Goal: Information Seeking & Learning: Understand process/instructions

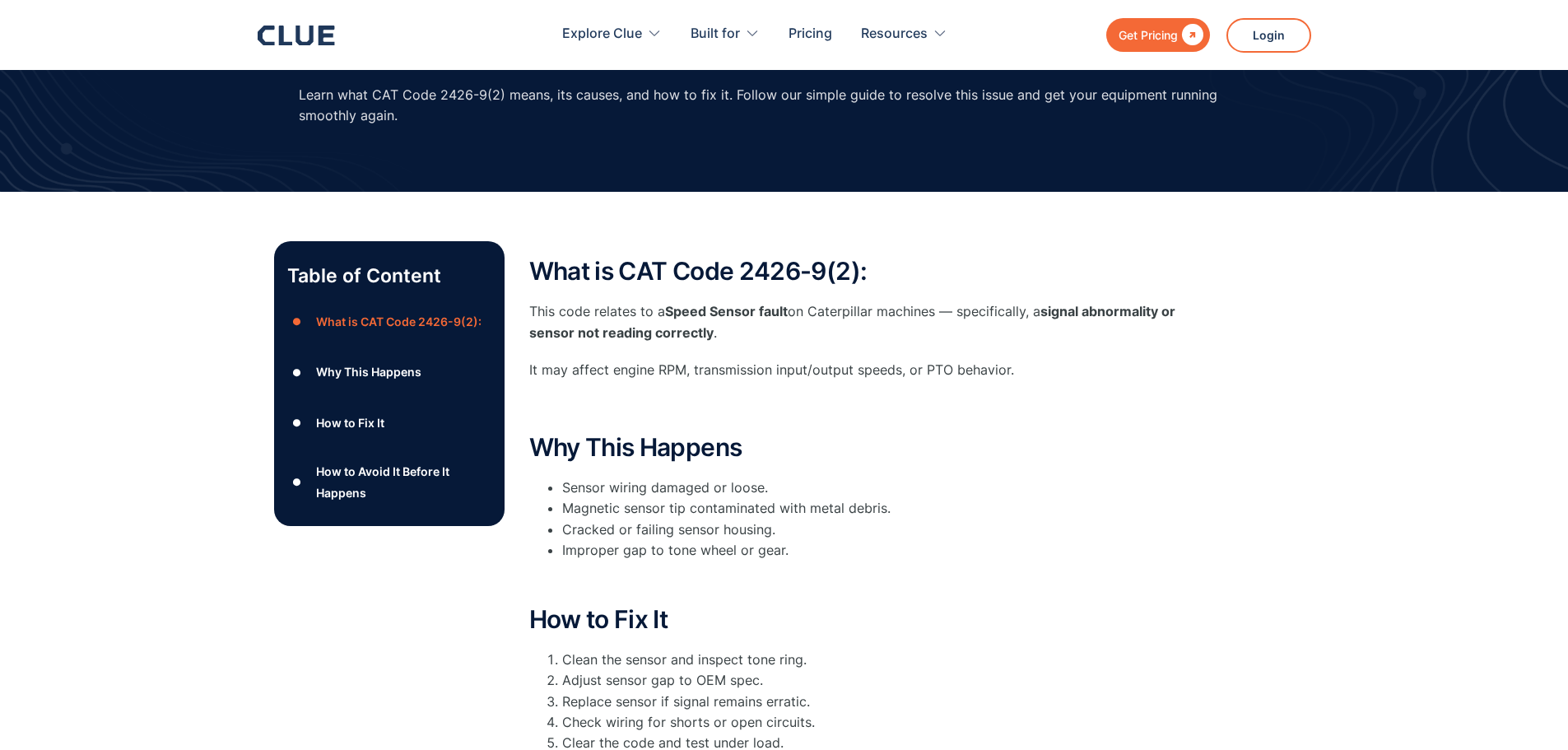
scroll to position [164, 0]
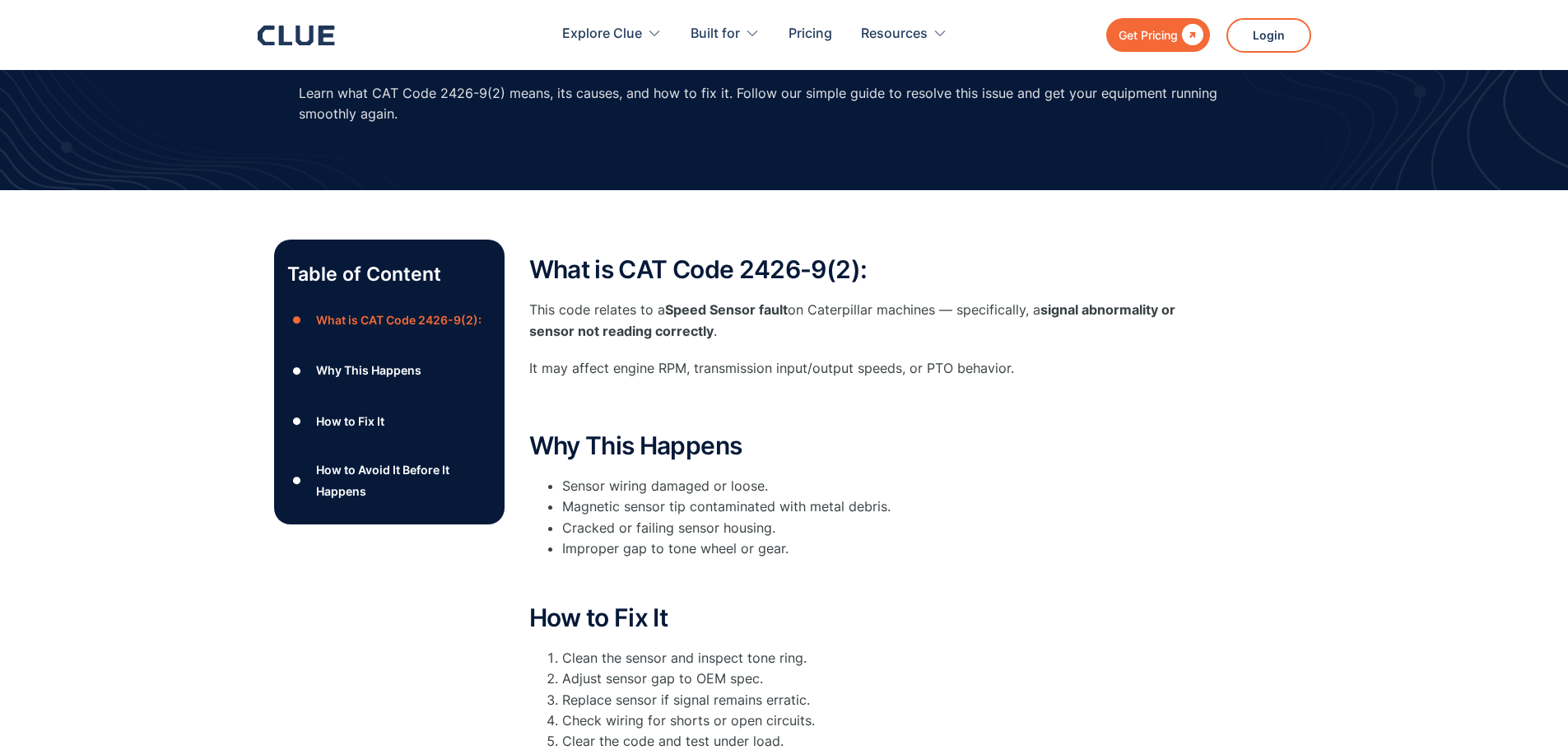
click at [779, 344] on div "What is CAT Code 2426-9(2): This code relates to a Speed Sensor fault on Caterp…" at bounding box center [859, 335] width 659 height 160
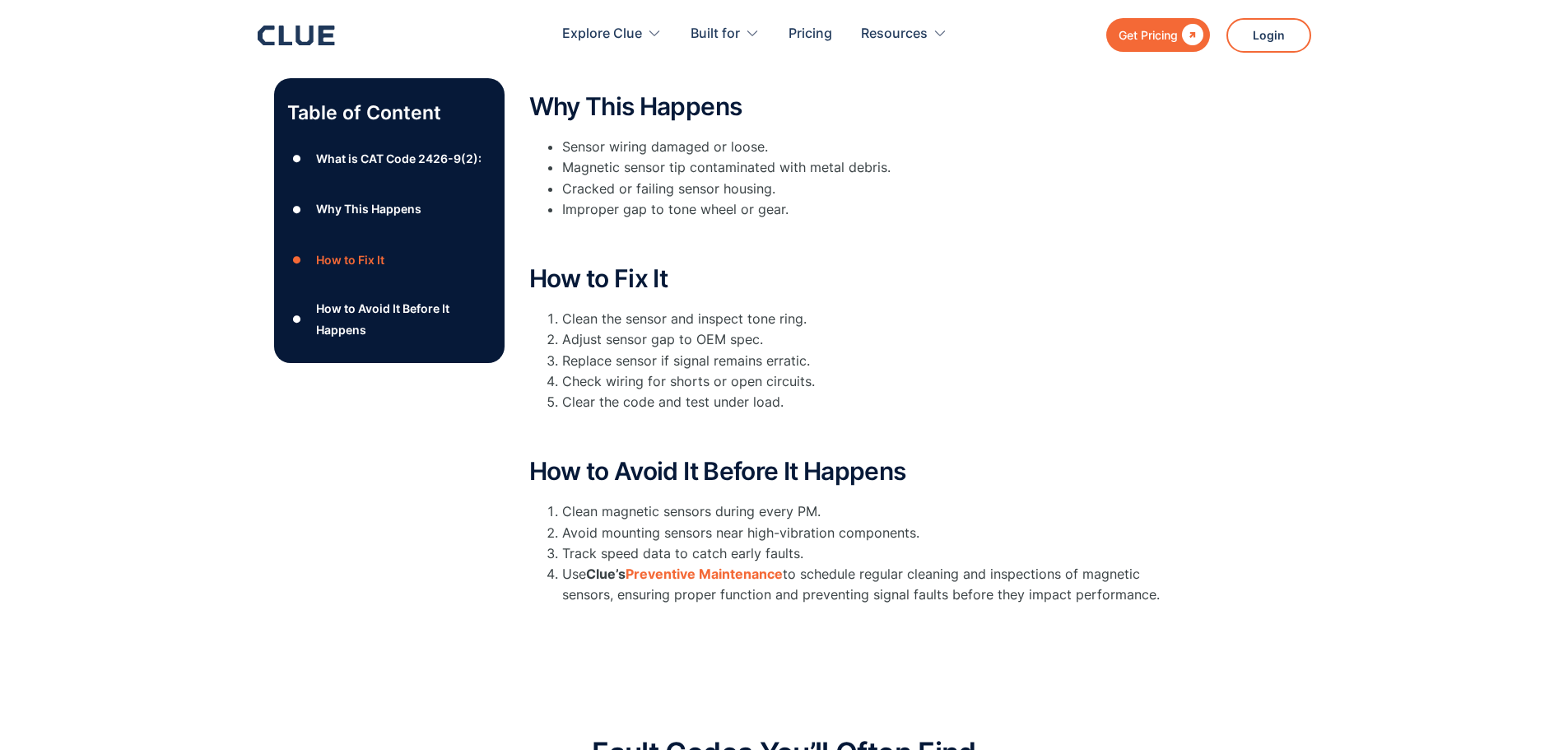
scroll to position [494, 0]
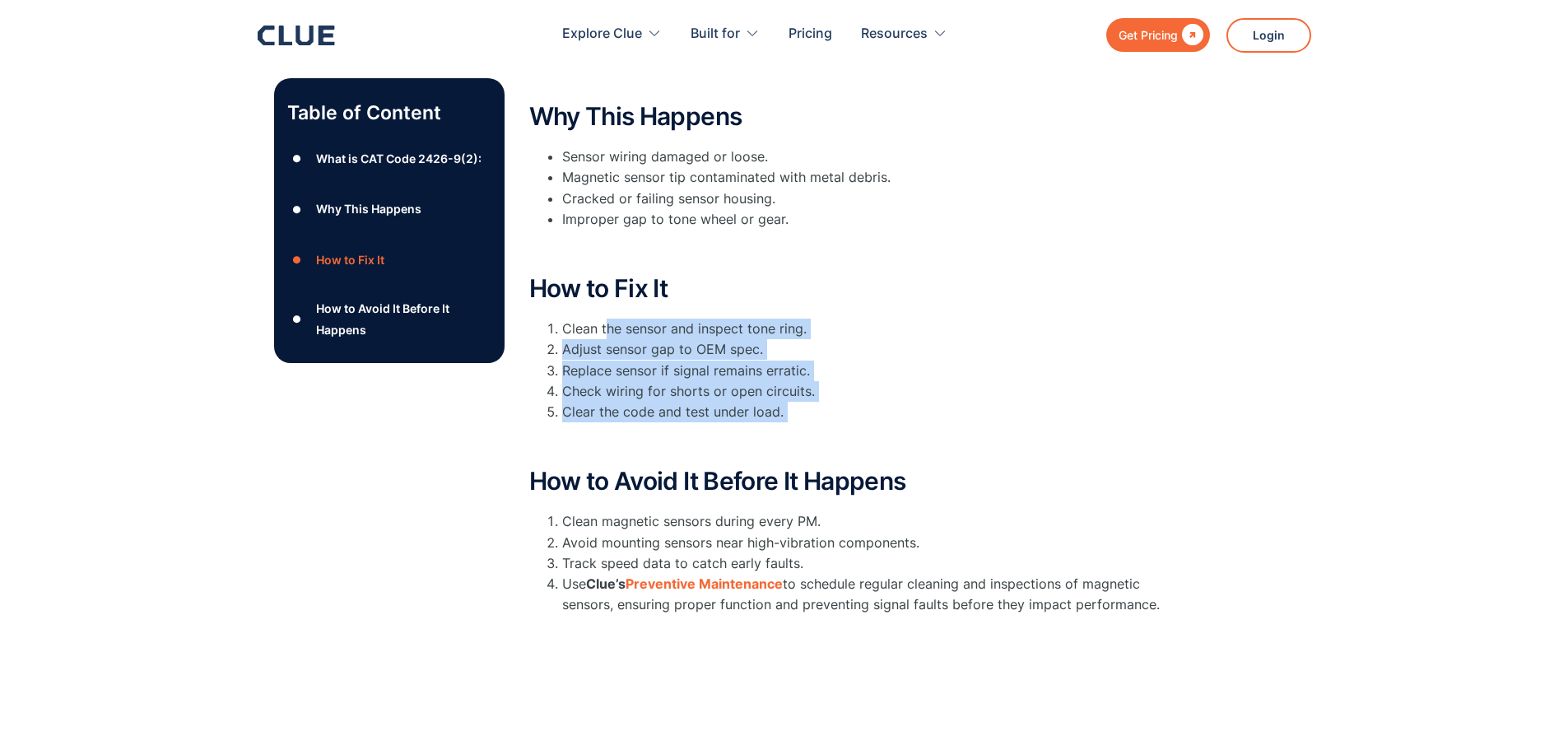
drag, startPoint x: 868, startPoint y: 433, endPoint x: 609, endPoint y: 334, distance: 277.3
click at [609, 334] on div "How to Fix It Clean the sensor and inspect tone ring. Adjust sensor gap to OEM …" at bounding box center [859, 363] width 659 height 177
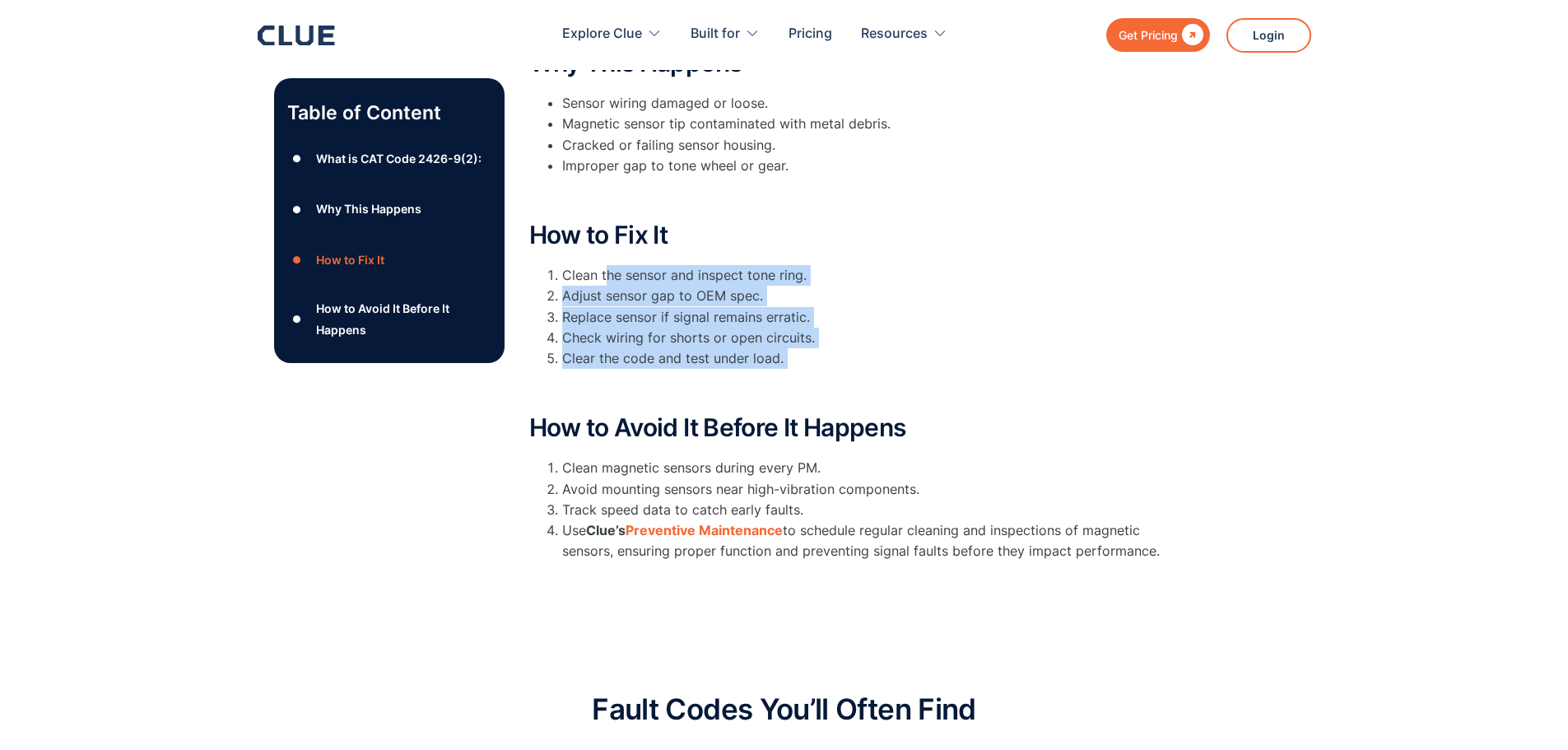
scroll to position [576, 0]
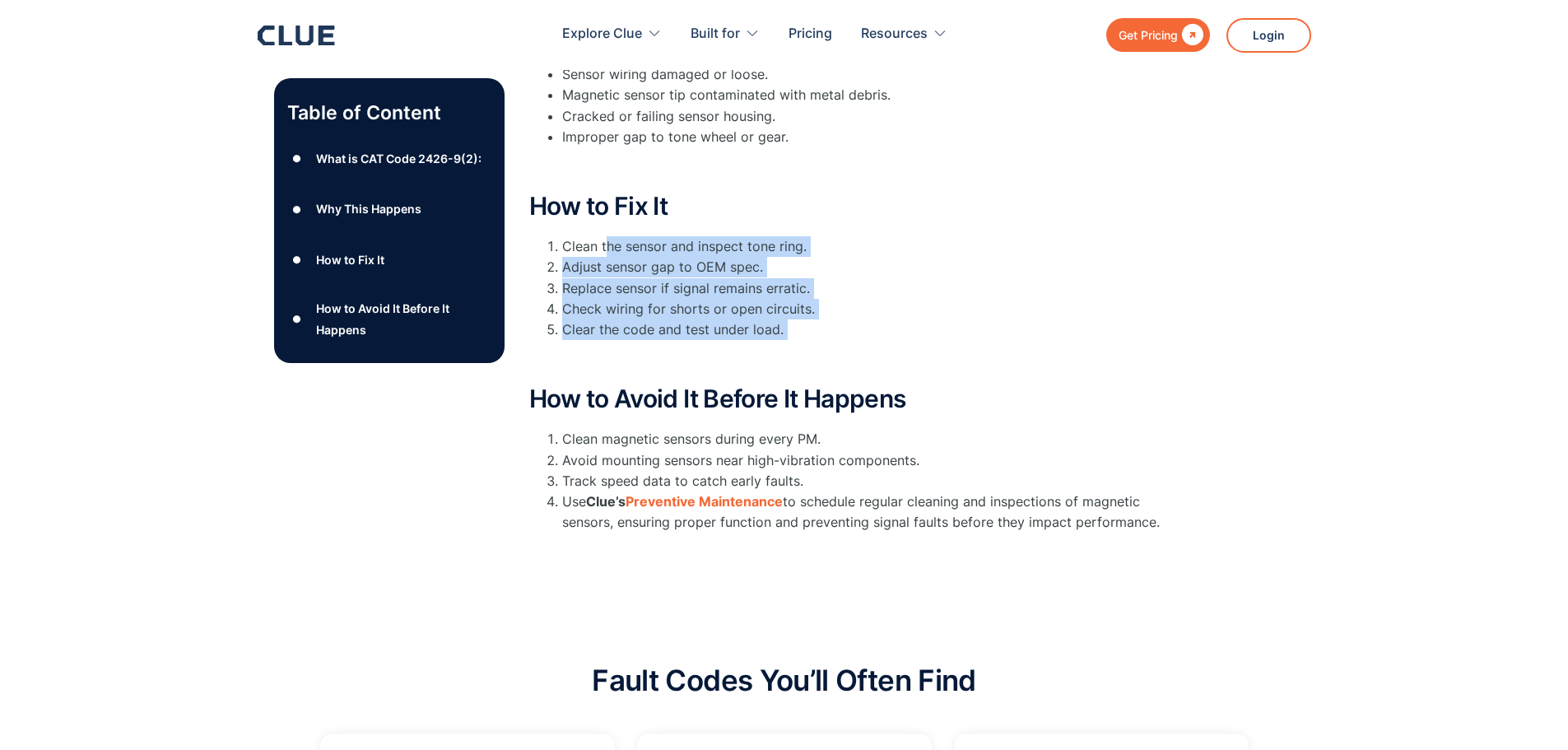
click at [925, 344] on div "How to Fix It Clean the sensor and inspect tone ring. Adjust sensor gap to OEM …" at bounding box center [859, 281] width 659 height 177
drag, startPoint x: 842, startPoint y: 338, endPoint x: 562, endPoint y: 247, distance: 294.4
click at [562, 247] on ol "Clean the sensor and inspect tone ring. Adjust sensor gap to OEM spec. Replace …" at bounding box center [859, 288] width 659 height 104
click at [921, 319] on li "Clear the code and test under load." at bounding box center [875, 330] width 626 height 21
click at [891, 332] on li "Clear the code and test under load." at bounding box center [875, 330] width 626 height 21
